Goal: Obtain resource: Obtain resource

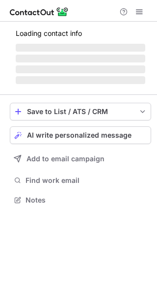
scroll to position [199, 157]
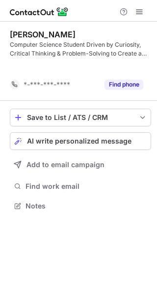
scroll to position [183, 157]
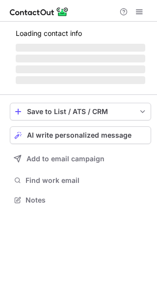
scroll to position [199, 157]
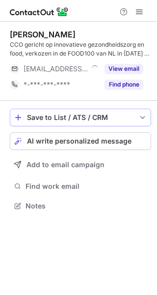
scroll to position [199, 157]
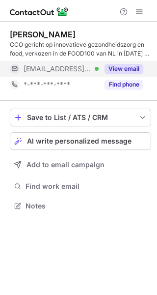
click at [123, 67] on button "View email" at bounding box center [124, 69] width 39 height 10
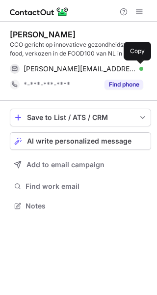
click at [141, 66] on span at bounding box center [139, 69] width 8 height 8
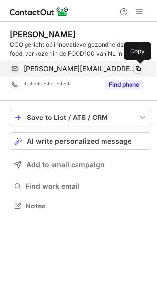
drag, startPoint x: 142, startPoint y: 72, endPoint x: 141, endPoint y: 66, distance: 6.1
click at [141, 66] on span at bounding box center [139, 69] width 8 height 8
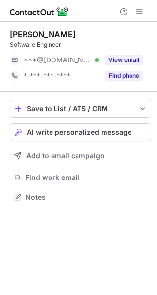
scroll to position [190, 157]
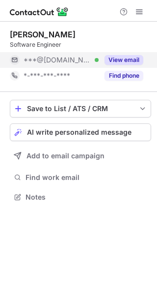
click at [118, 59] on button "View email" at bounding box center [124, 60] width 39 height 10
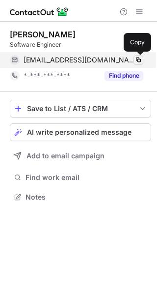
click at [134, 56] on button at bounding box center [139, 60] width 10 height 10
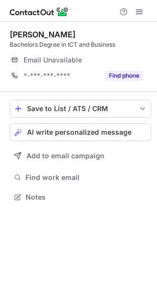
scroll to position [190, 157]
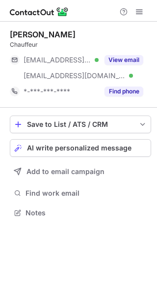
scroll to position [206, 157]
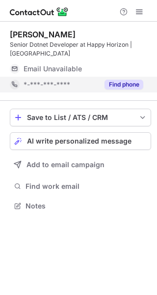
scroll to position [199, 157]
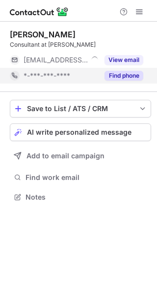
scroll to position [190, 157]
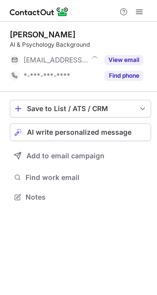
scroll to position [190, 157]
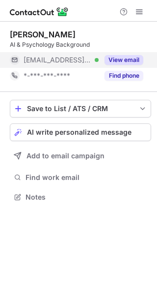
click at [112, 58] on button "View email" at bounding box center [124, 60] width 39 height 10
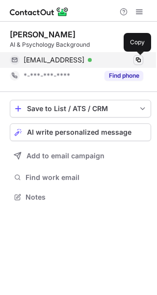
click at [140, 59] on span at bounding box center [139, 60] width 8 height 8
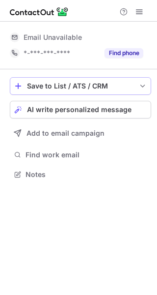
scroll to position [167, 157]
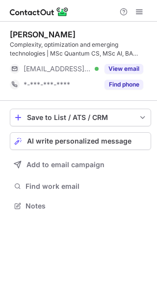
scroll to position [199, 157]
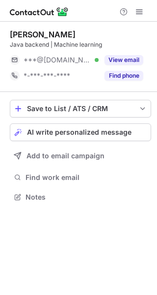
scroll to position [190, 157]
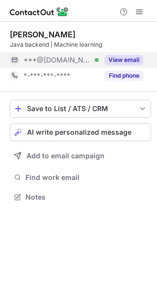
click at [128, 60] on button "View email" at bounding box center [124, 60] width 39 height 10
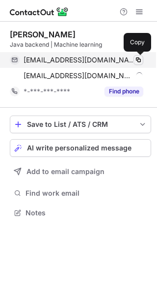
scroll to position [206, 157]
click at [135, 59] on span at bounding box center [139, 60] width 8 height 8
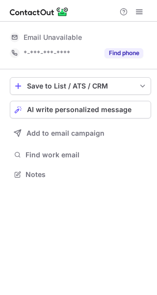
scroll to position [167, 157]
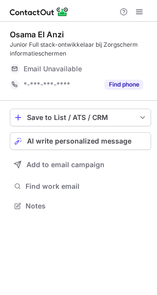
scroll to position [199, 157]
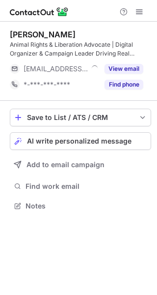
scroll to position [199, 157]
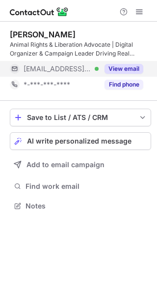
click at [122, 75] on div "View email" at bounding box center [121, 69] width 45 height 16
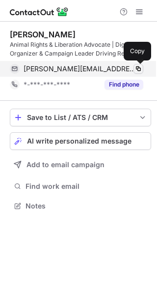
click at [138, 68] on span at bounding box center [139, 69] width 8 height 8
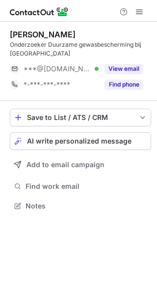
scroll to position [199, 157]
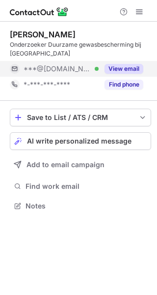
click at [119, 72] on button "View email" at bounding box center [124, 69] width 39 height 10
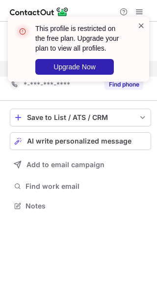
click at [145, 24] on span at bounding box center [142, 26] width 8 height 10
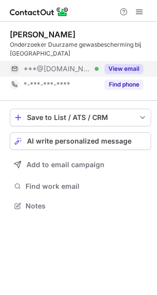
click at [141, 10] on span at bounding box center [140, 12] width 8 height 8
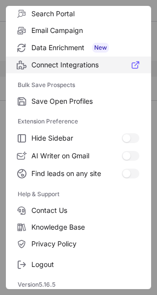
scroll to position [114, 0]
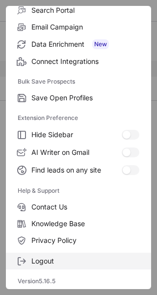
click at [54, 262] on span "Logout" at bounding box center [85, 260] width 108 height 9
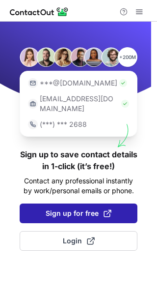
click at [70, 208] on span "Sign up for free" at bounding box center [79, 213] width 66 height 10
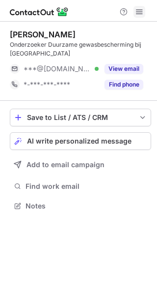
scroll to position [199, 157]
click at [140, 13] on span at bounding box center [140, 12] width 8 height 8
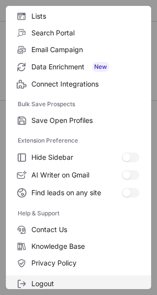
scroll to position [114, 0]
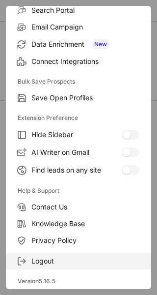
click at [58, 264] on span "Logout" at bounding box center [85, 260] width 108 height 9
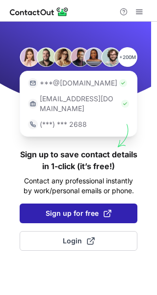
click at [68, 208] on span "Sign up for free" at bounding box center [79, 213] width 66 height 10
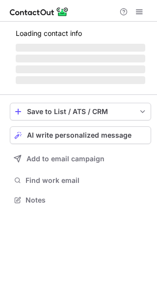
scroll to position [199, 157]
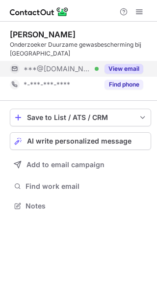
click at [119, 65] on button "View email" at bounding box center [124, 69] width 39 height 10
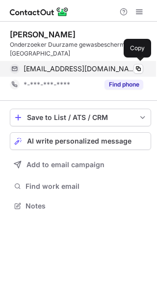
click at [133, 66] on div "[EMAIL_ADDRESS][DOMAIN_NAME] Verified" at bounding box center [84, 68] width 120 height 9
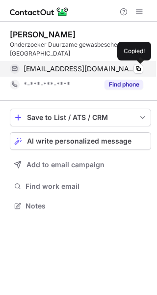
click at [133, 66] on div "[EMAIL_ADDRESS][DOMAIN_NAME] Verified" at bounding box center [84, 68] width 120 height 9
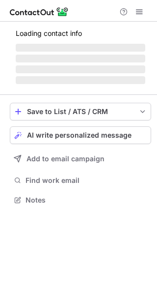
scroll to position [190, 157]
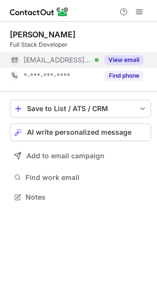
click at [127, 57] on button "View email" at bounding box center [124, 60] width 39 height 10
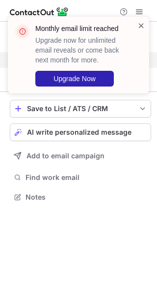
click at [140, 26] on span at bounding box center [142, 26] width 8 height 10
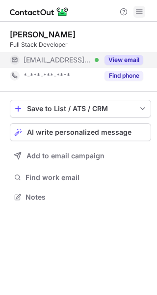
click at [140, 11] on span at bounding box center [140, 12] width 8 height 8
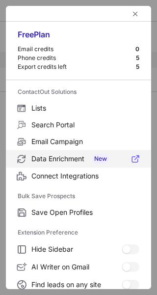
scroll to position [114, 0]
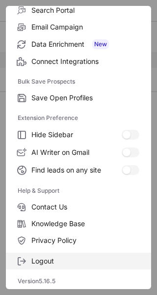
click at [58, 262] on span "Logout" at bounding box center [85, 260] width 108 height 9
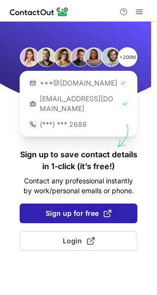
click at [73, 208] on button "Sign up for free" at bounding box center [79, 213] width 118 height 20
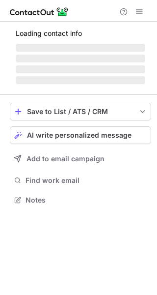
scroll to position [190, 157]
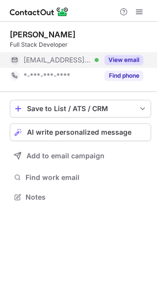
click at [130, 58] on button "View email" at bounding box center [124, 60] width 39 height 10
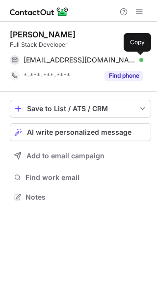
click at [140, 58] on span at bounding box center [139, 60] width 8 height 8
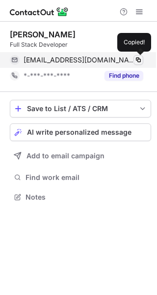
click at [140, 58] on span at bounding box center [139, 60] width 8 height 8
